Goal: Task Accomplishment & Management: Complete application form

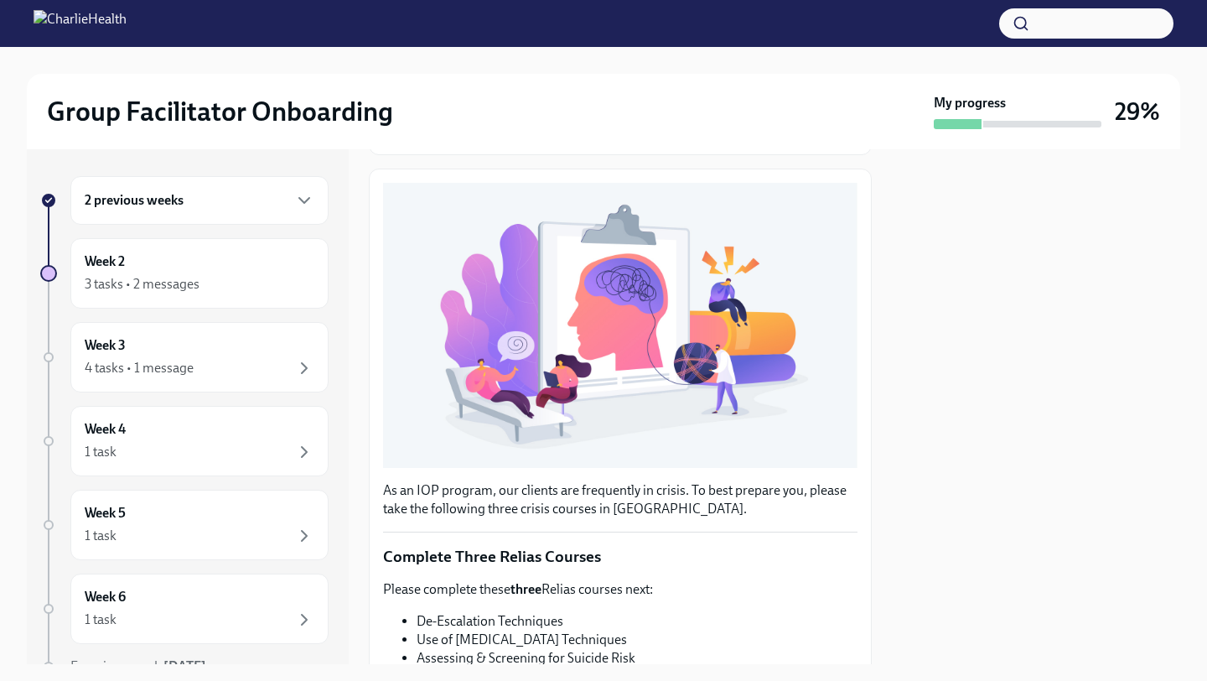
scroll to position [100, 0]
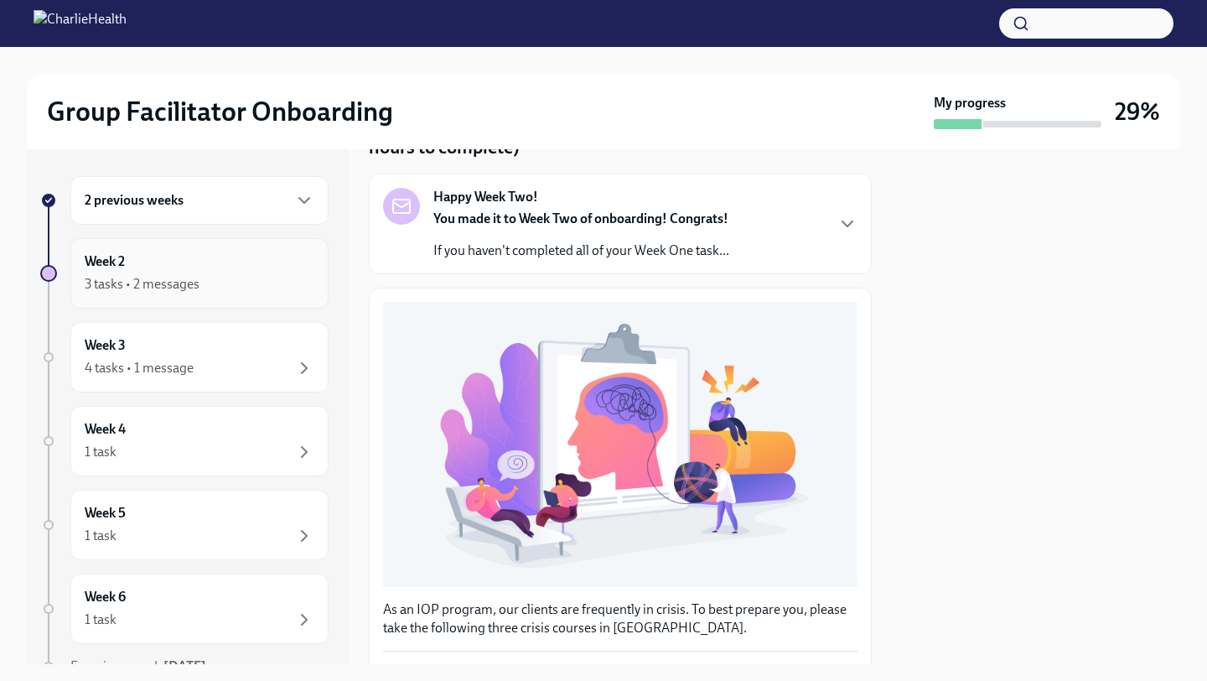
click at [236, 276] on div "3 tasks • 2 messages" at bounding box center [200, 284] width 230 height 20
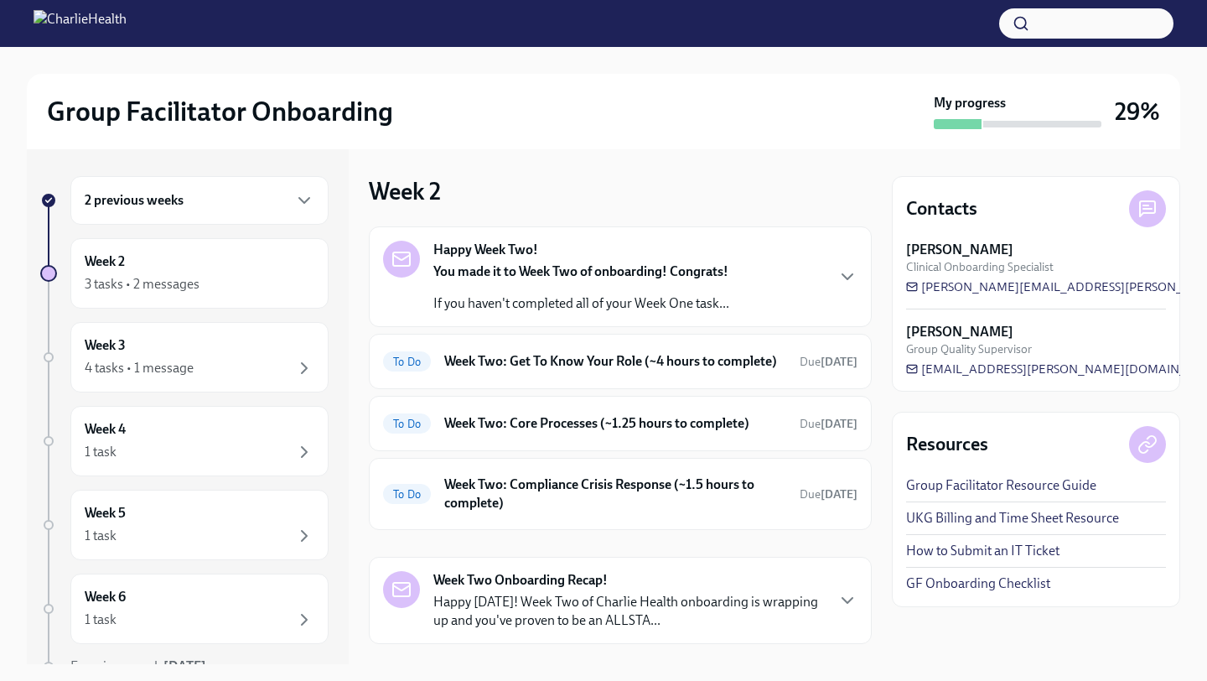
click at [619, 315] on div "Happy Week Two! You made it to Week Two of onboarding! Congrats! If you haven't…" at bounding box center [620, 276] width 503 height 101
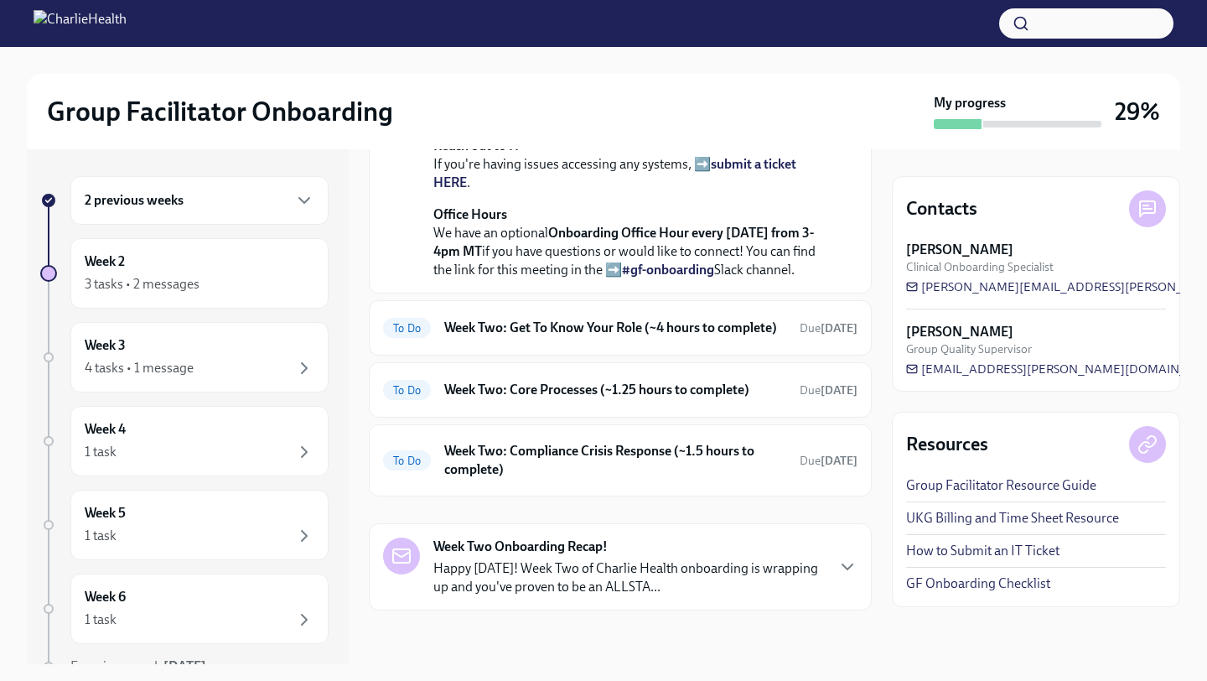
scroll to position [500, 0]
click at [583, 337] on h6 "Week Two: Get To Know Your Role (~4 hours to complete)" at bounding box center [615, 327] width 342 height 18
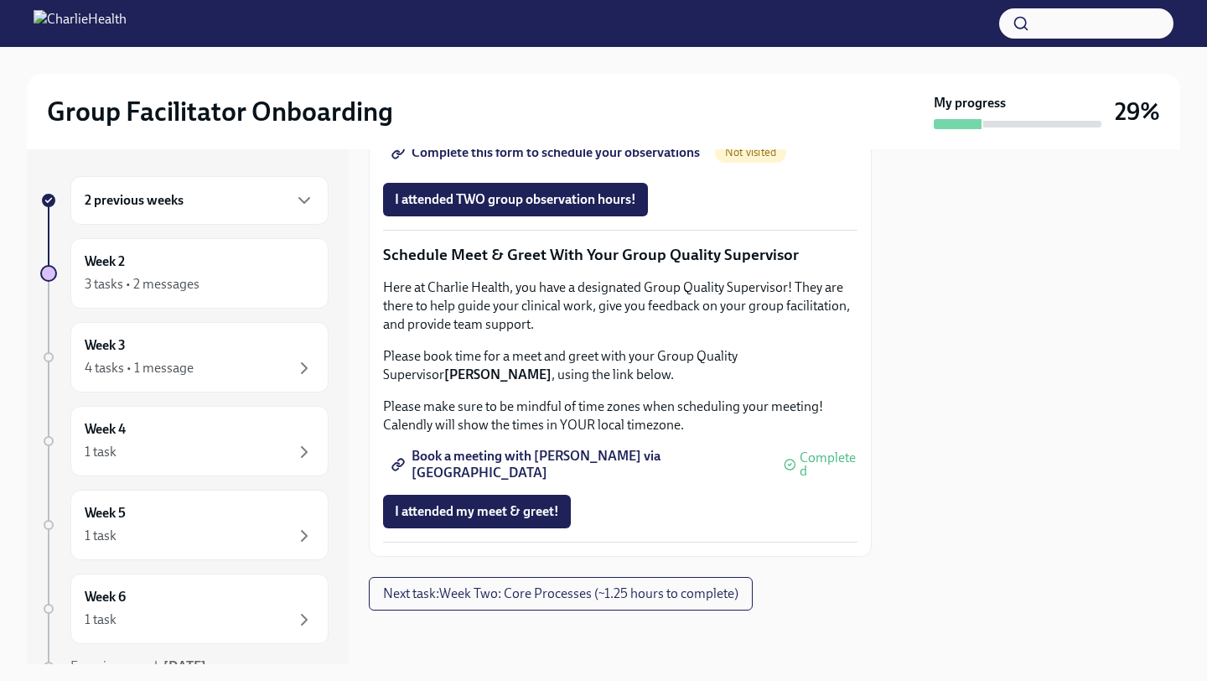
scroll to position [1634, 0]
click at [495, 525] on button "I attended my meet & greet!" at bounding box center [477, 511] width 188 height 34
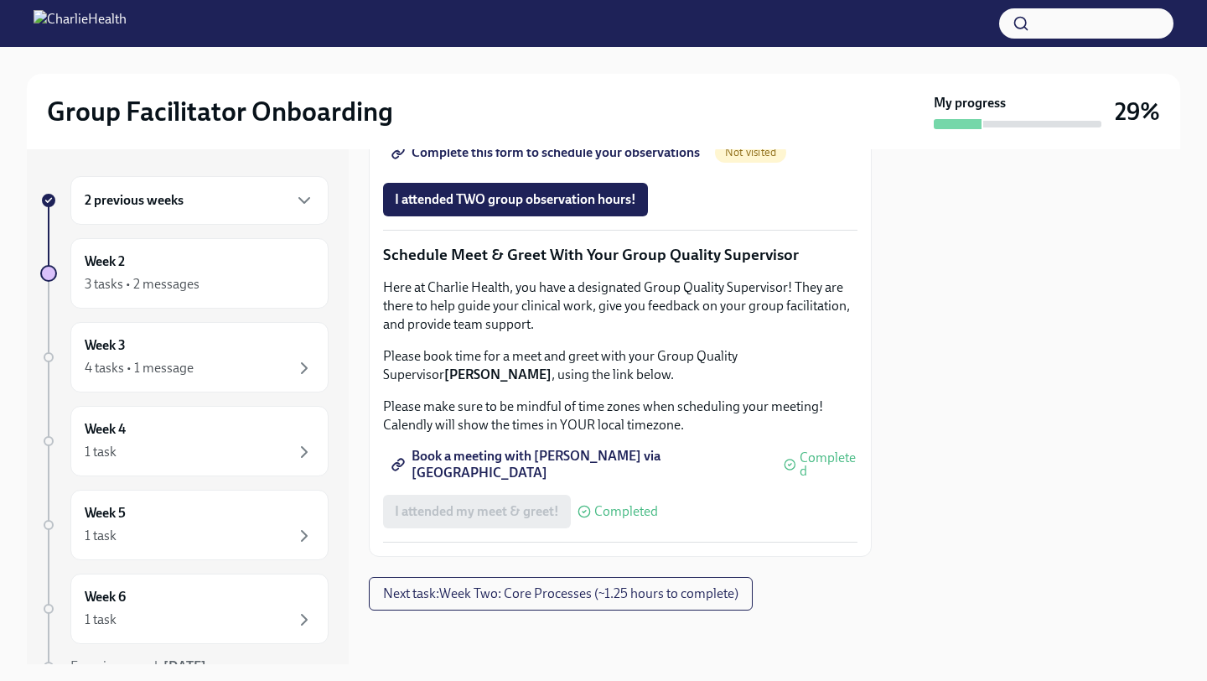
scroll to position [1425, 0]
click at [746, 158] on span "Not visited" at bounding box center [750, 152] width 71 height 13
click at [748, 158] on span "Not visited" at bounding box center [750, 152] width 71 height 13
click at [598, 161] on span "Complete this form to schedule your observations" at bounding box center [547, 152] width 305 height 17
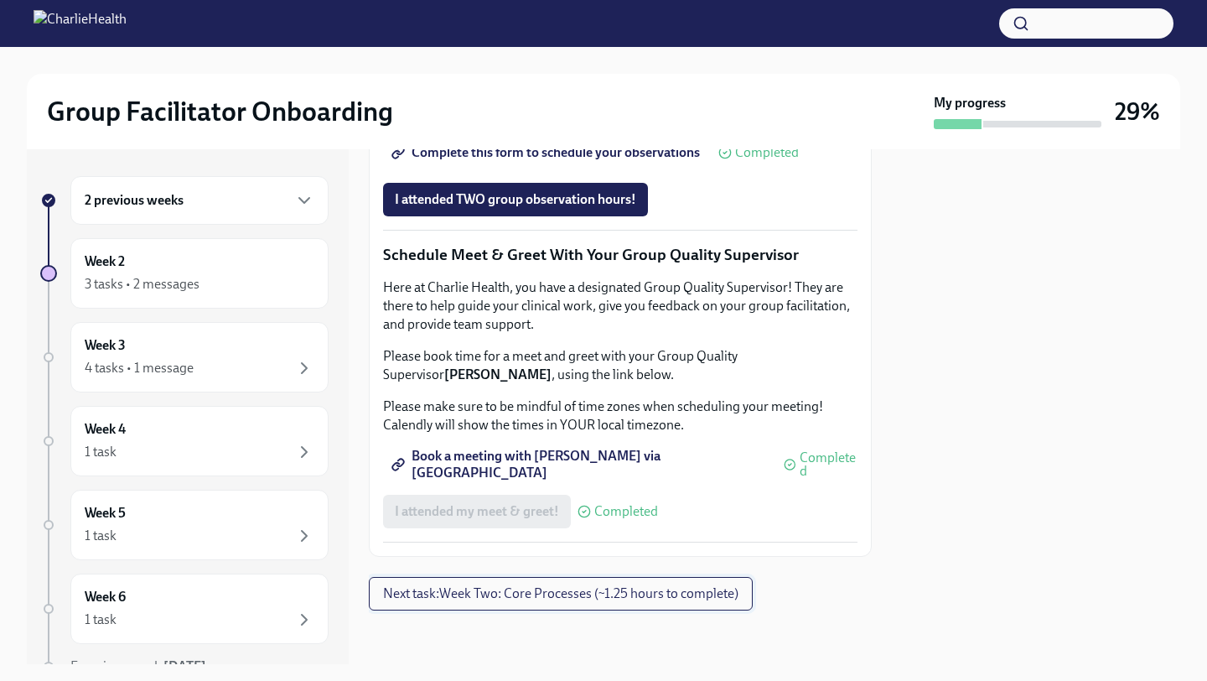
click at [545, 600] on span "Next task : Week Two: Core Processes (~1.25 hours to complete)" at bounding box center [560, 593] width 355 height 17
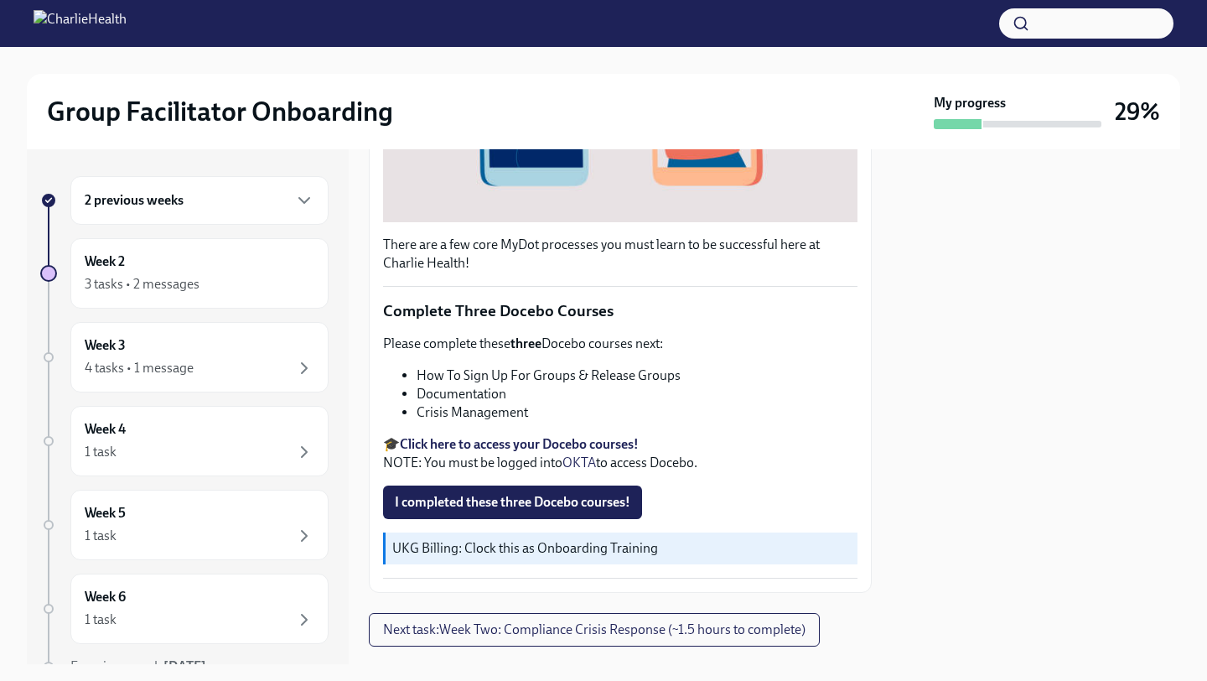
scroll to position [532, 0]
